Goal: Check status: Check status

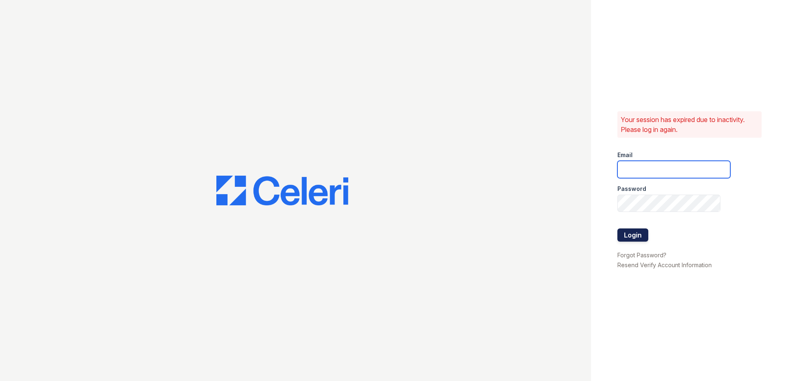
type input "[EMAIL_ADDRESS][DOMAIN_NAME]"
click at [638, 234] on button "Login" at bounding box center [632, 234] width 31 height 13
click at [626, 233] on button "Login" at bounding box center [632, 234] width 31 height 13
click at [637, 234] on button "Login" at bounding box center [632, 234] width 31 height 13
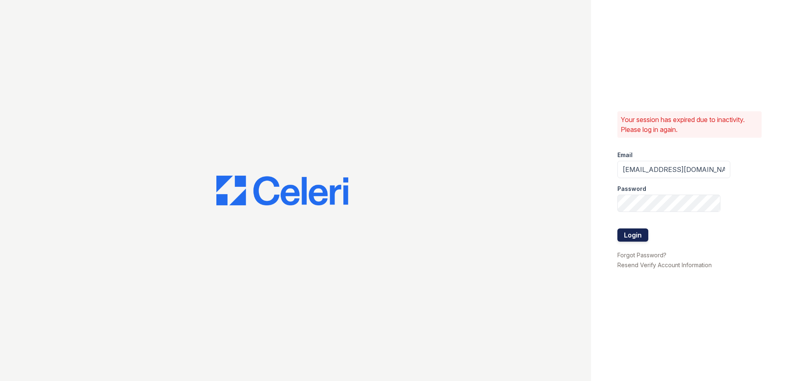
click at [637, 234] on button "Login" at bounding box center [632, 234] width 31 height 13
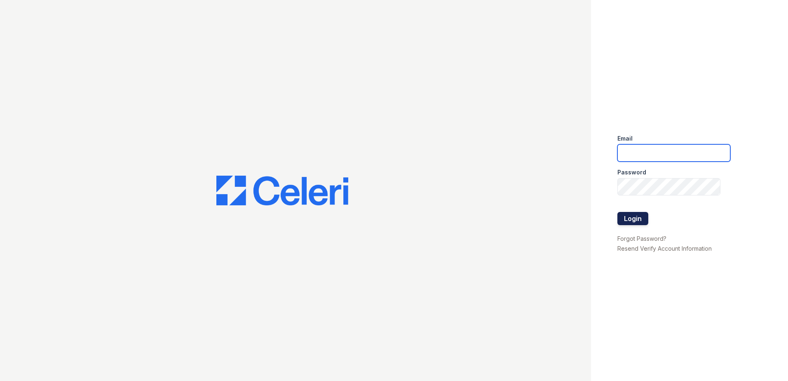
type input "[EMAIL_ADDRESS][DOMAIN_NAME]"
click at [637, 215] on button "Login" at bounding box center [632, 218] width 31 height 13
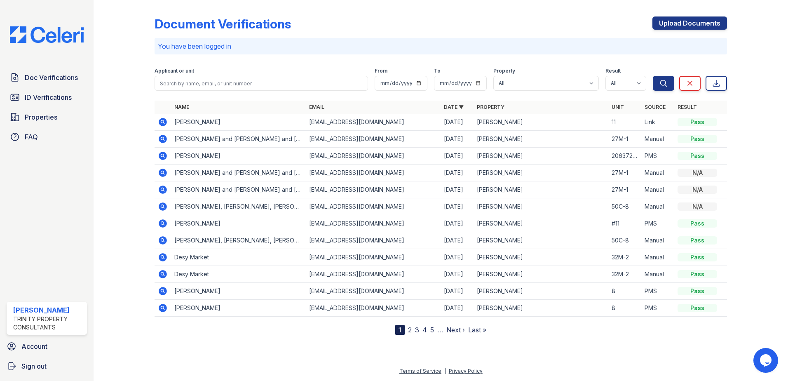
click at [162, 123] on icon at bounding box center [163, 122] width 10 height 10
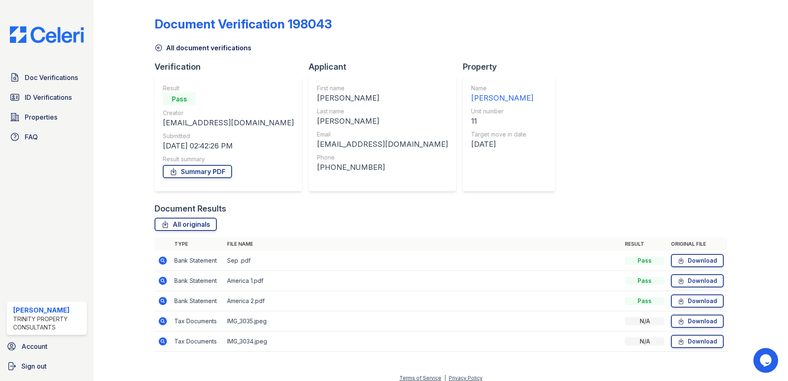
click at [162, 319] on icon at bounding box center [163, 321] width 10 height 10
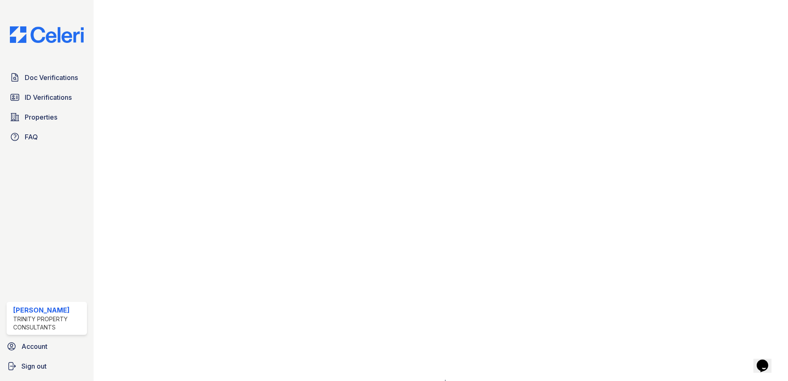
scroll to position [298, 0]
drag, startPoint x: 44, startPoint y: 78, endPoint x: 78, endPoint y: 76, distance: 34.3
click at [44, 78] on span "Doc Verifications" at bounding box center [51, 78] width 53 height 10
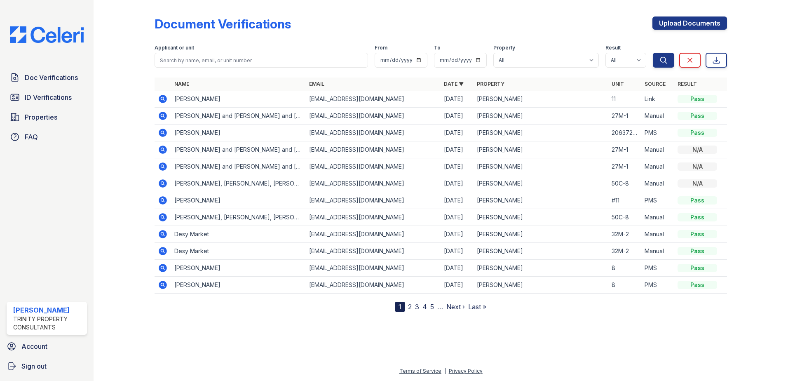
click at [164, 98] on icon at bounding box center [163, 99] width 8 height 8
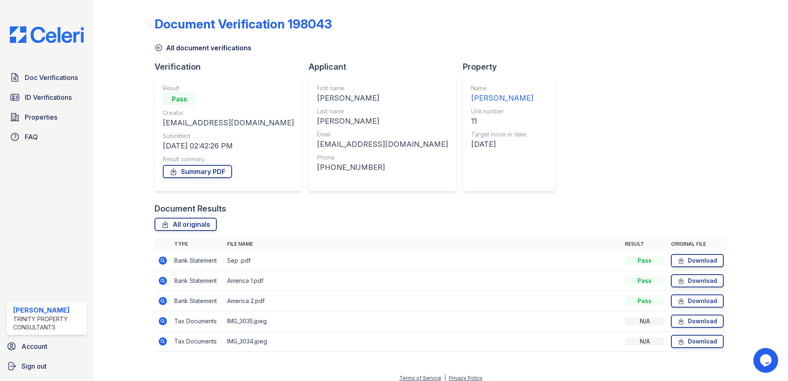
click at [197, 343] on td "Tax Documents" at bounding box center [197, 341] width 53 height 20
click at [165, 340] on icon at bounding box center [163, 341] width 8 height 8
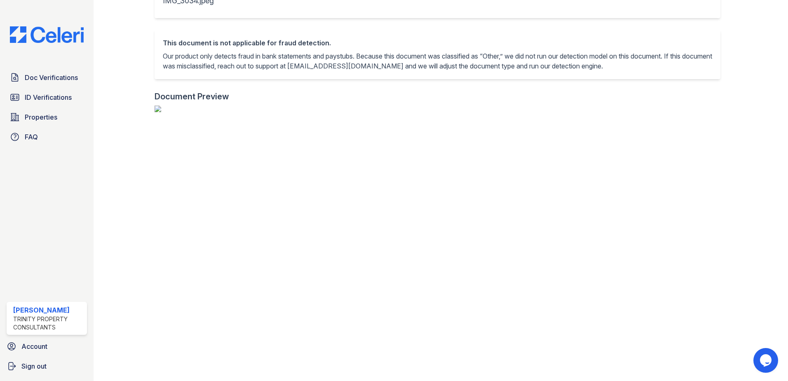
scroll to position [124, 0]
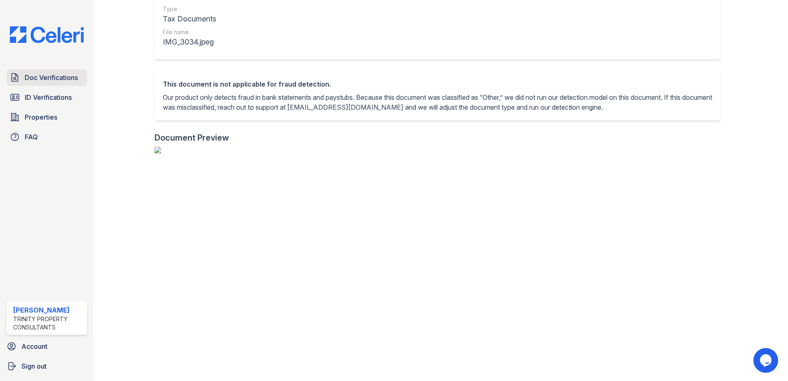
click at [65, 77] on span "Doc Verifications" at bounding box center [51, 78] width 53 height 10
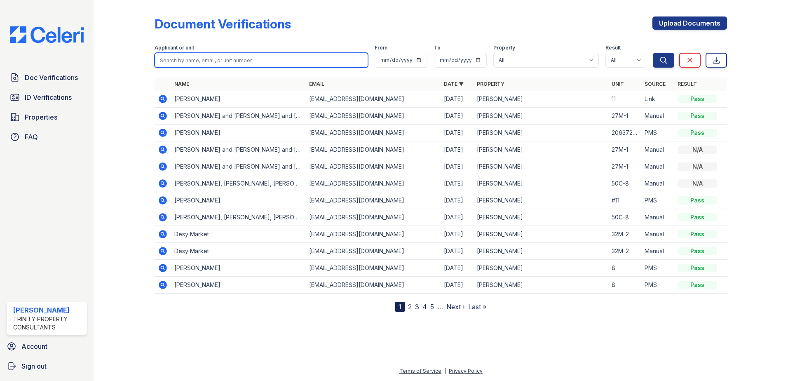
click at [172, 64] on input "search" at bounding box center [261, 60] width 213 height 15
type input "juan vega"
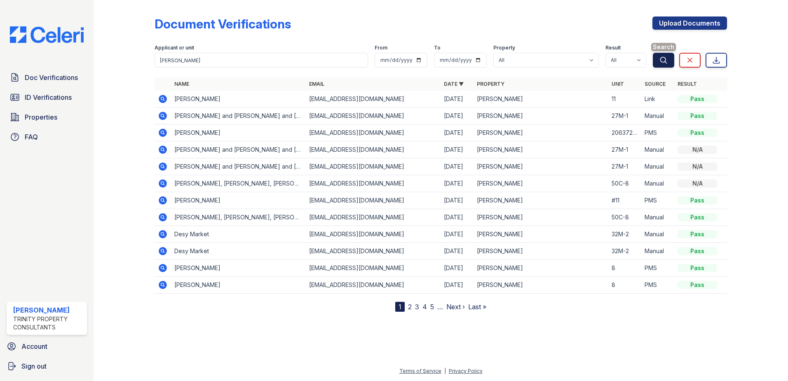
click at [666, 61] on icon "submit" at bounding box center [663, 60] width 8 height 8
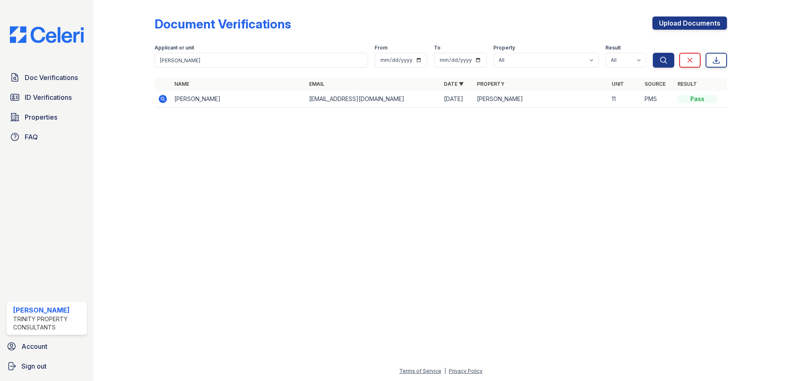
click at [160, 98] on icon at bounding box center [163, 99] width 8 height 8
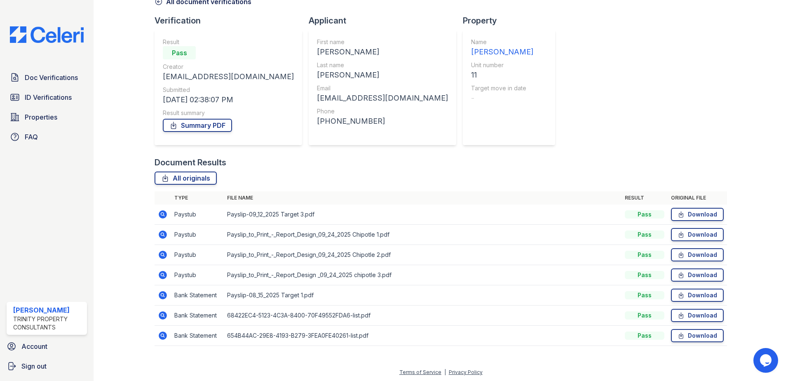
scroll to position [47, 0]
click at [163, 211] on icon at bounding box center [163, 213] width 8 height 8
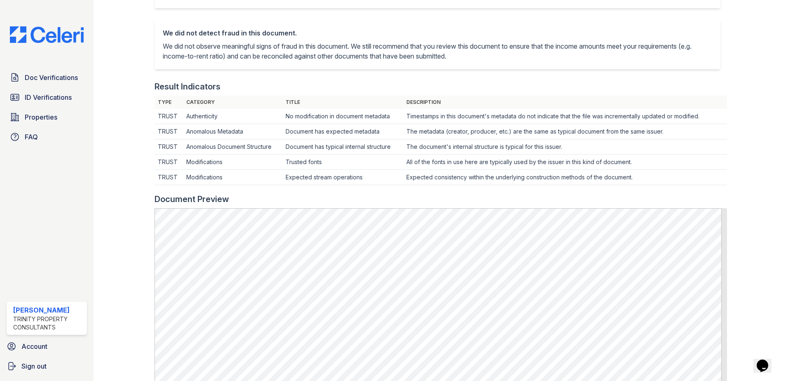
scroll to position [165, 0]
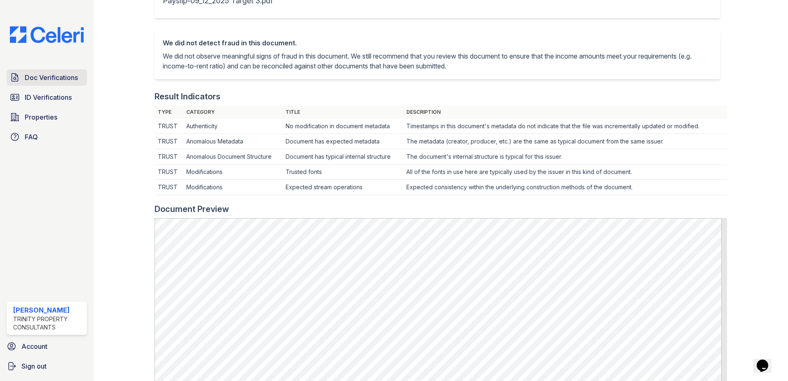
click at [55, 77] on span "Doc Verifications" at bounding box center [51, 78] width 53 height 10
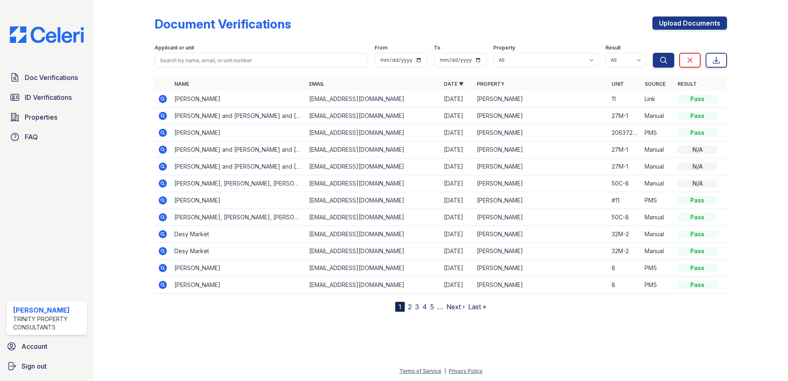
click at [770, 32] on div at bounding box center [751, 157] width 48 height 308
